Goal: Information Seeking & Learning: Check status

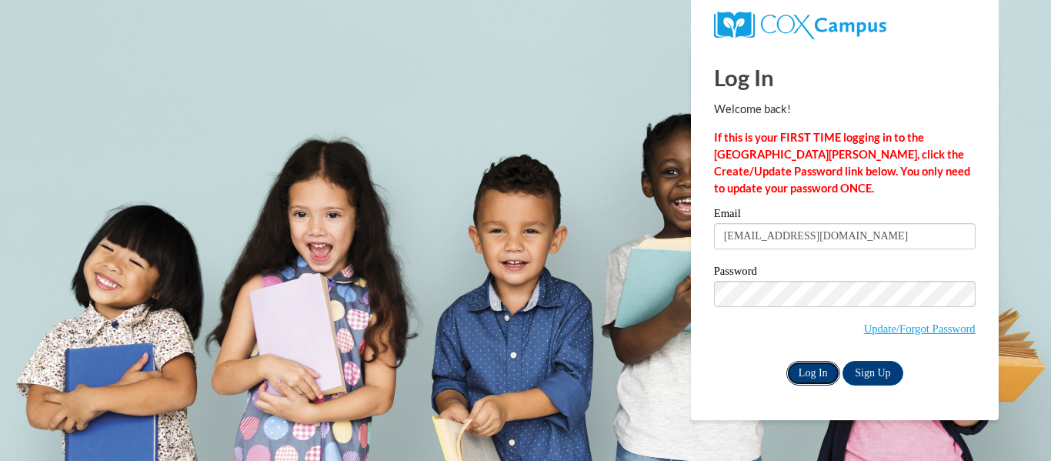
click at [815, 372] on input "Log In" at bounding box center [813, 373] width 54 height 25
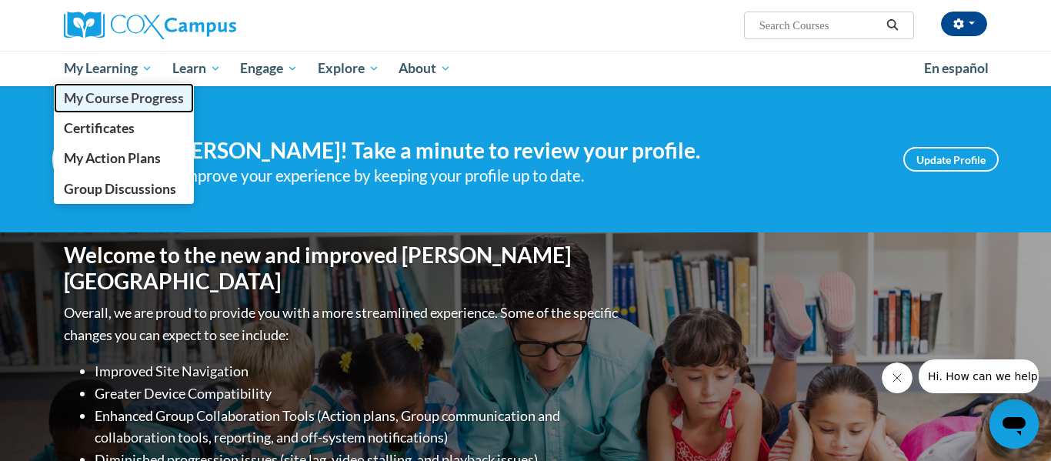
click at [102, 85] on link "My Course Progress" at bounding box center [124, 98] width 140 height 30
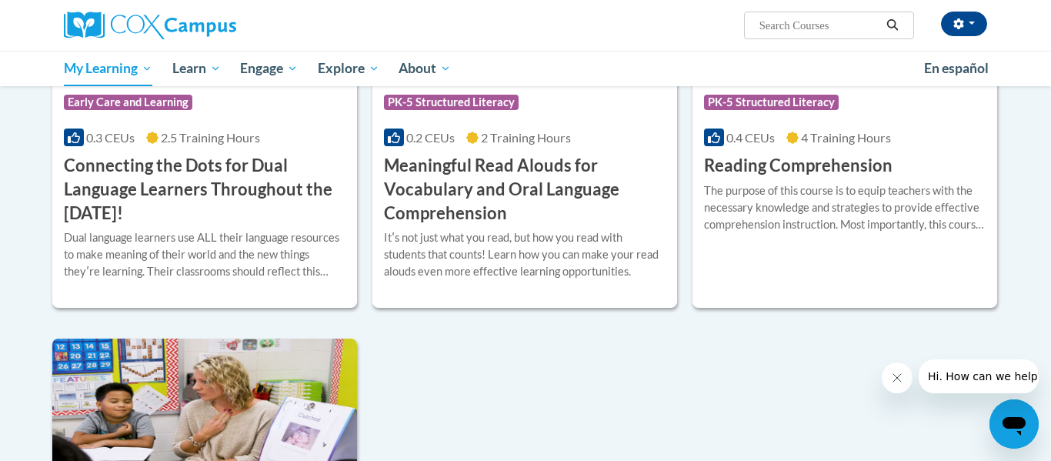
scroll to position [445, 0]
